Goal: Task Accomplishment & Management: Manage account settings

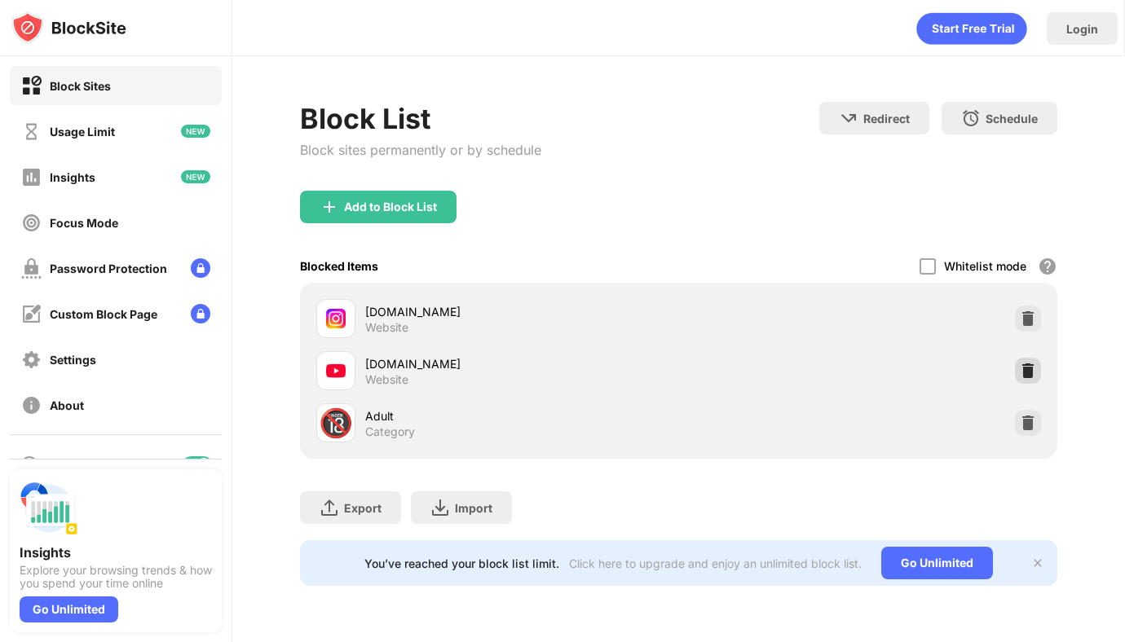
click at [1028, 372] on img at bounding box center [1028, 371] width 16 height 16
